Goal: Find specific page/section: Find specific page/section

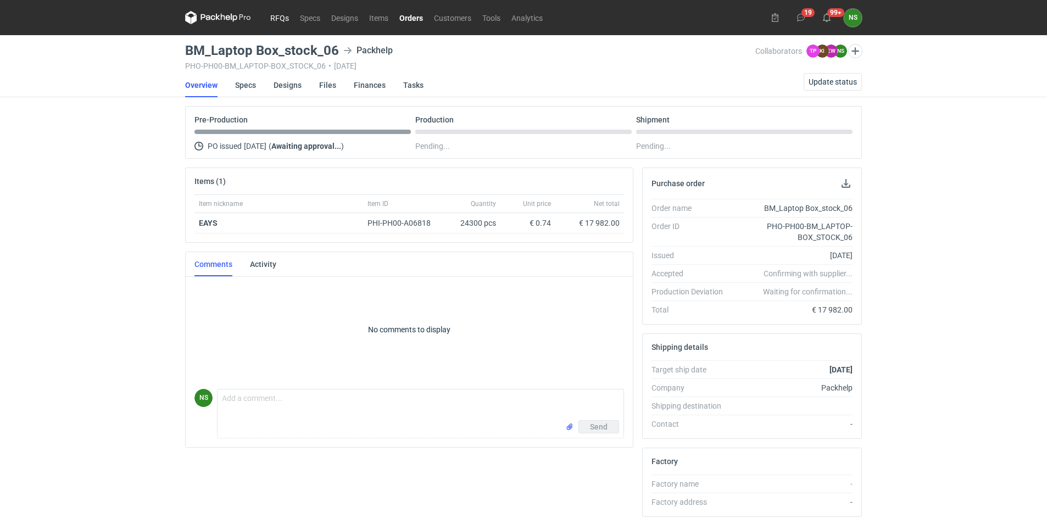
click at [276, 18] on link "RFQs" at bounding box center [280, 17] width 30 height 13
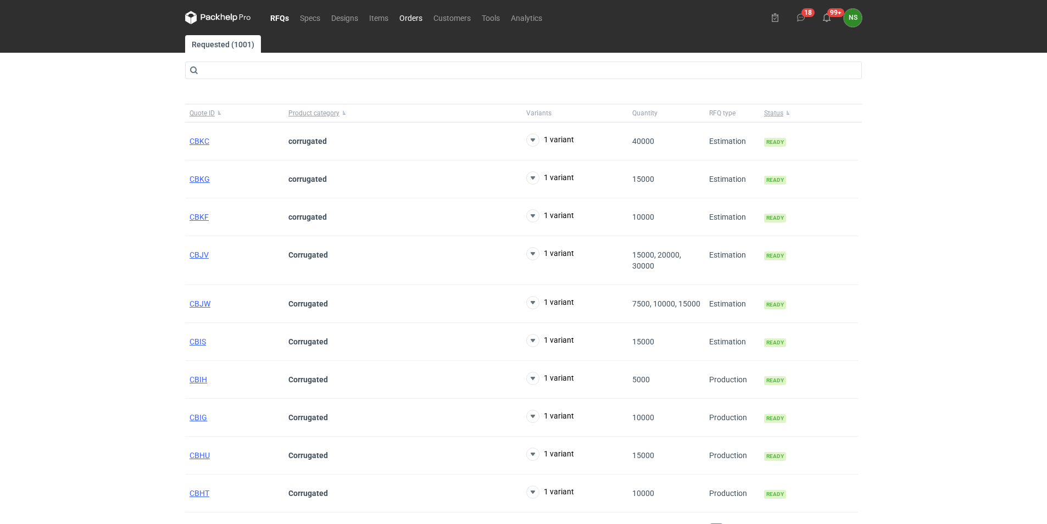
click at [414, 16] on link "Orders" at bounding box center [411, 17] width 34 height 13
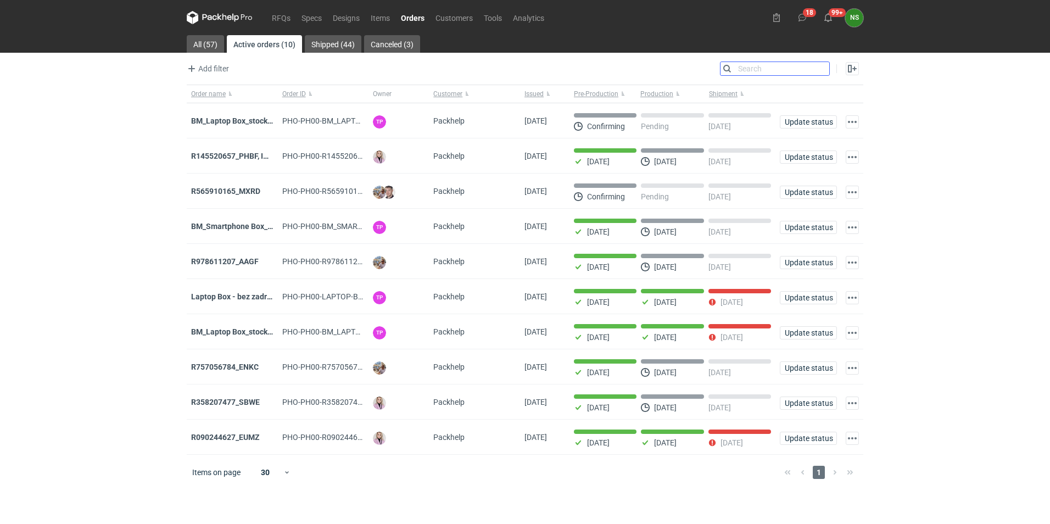
click at [822, 69] on input "Search" at bounding box center [775, 68] width 109 height 13
paste input "Laptop Box - bez zadruku"
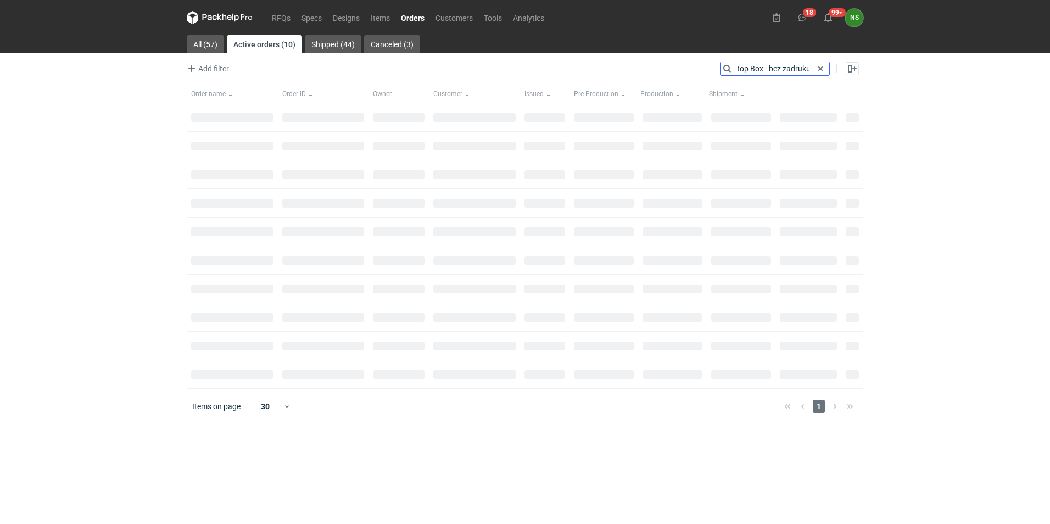
type input "Laptop Box - bez zadruku"
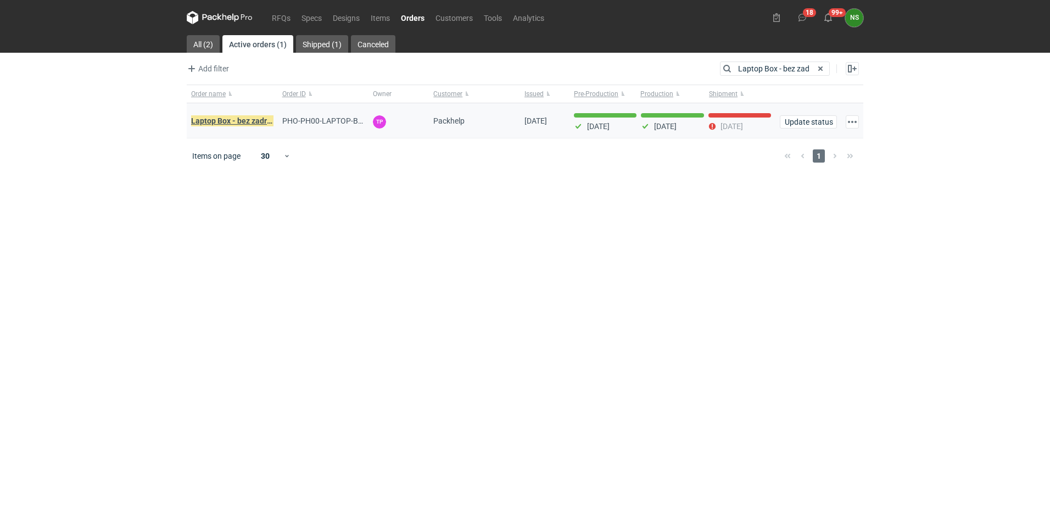
click at [235, 120] on em "Laptop Box - bez zadruku" at bounding box center [235, 121] width 88 height 12
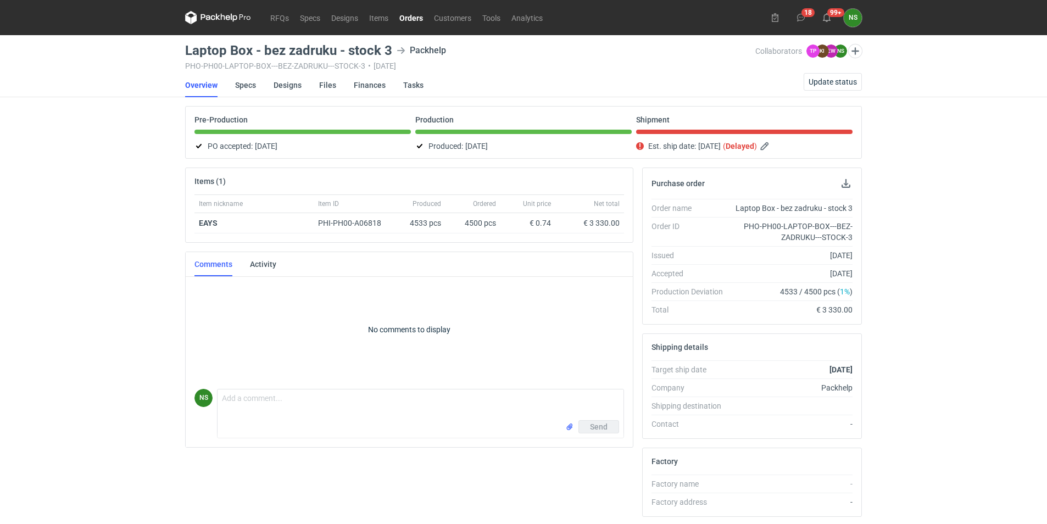
click at [411, 19] on link "Orders" at bounding box center [411, 17] width 35 height 13
